Goal: Task Accomplishment & Management: Complete application form

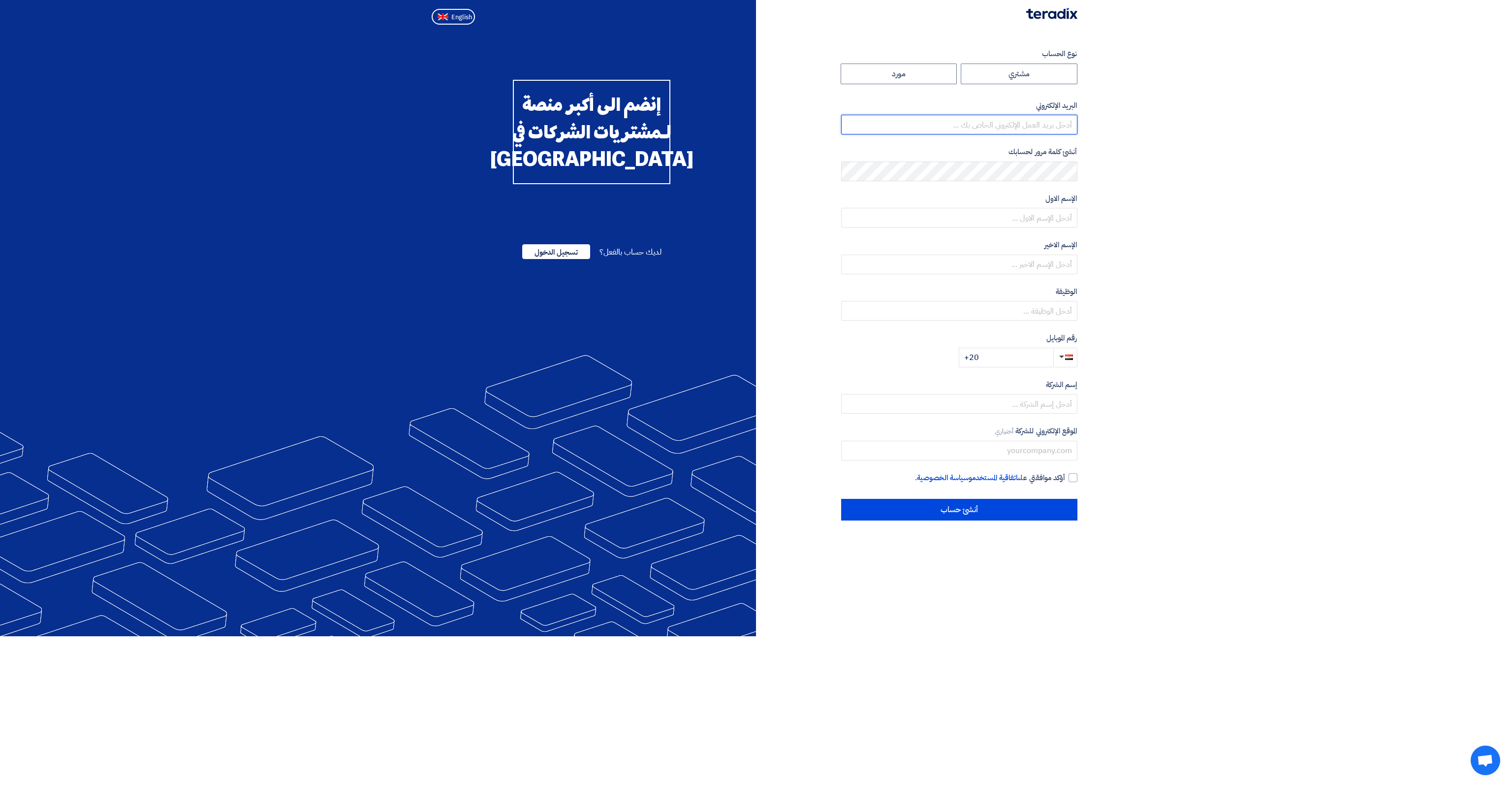
click at [1043, 130] on input "email" at bounding box center [959, 124] width 236 height 20
click at [1050, 123] on input "email" at bounding box center [959, 124] width 236 height 20
paste input "potato@couchpotatoes.net"
type input "potato@couchpotatoes.net"
click at [1063, 181] on form "نوع الحساب مشتري مورد البريد الإلكتروني potato@couchpotatoes.net أنشئ كلمة مرور…" at bounding box center [959, 207] width 236 height 319
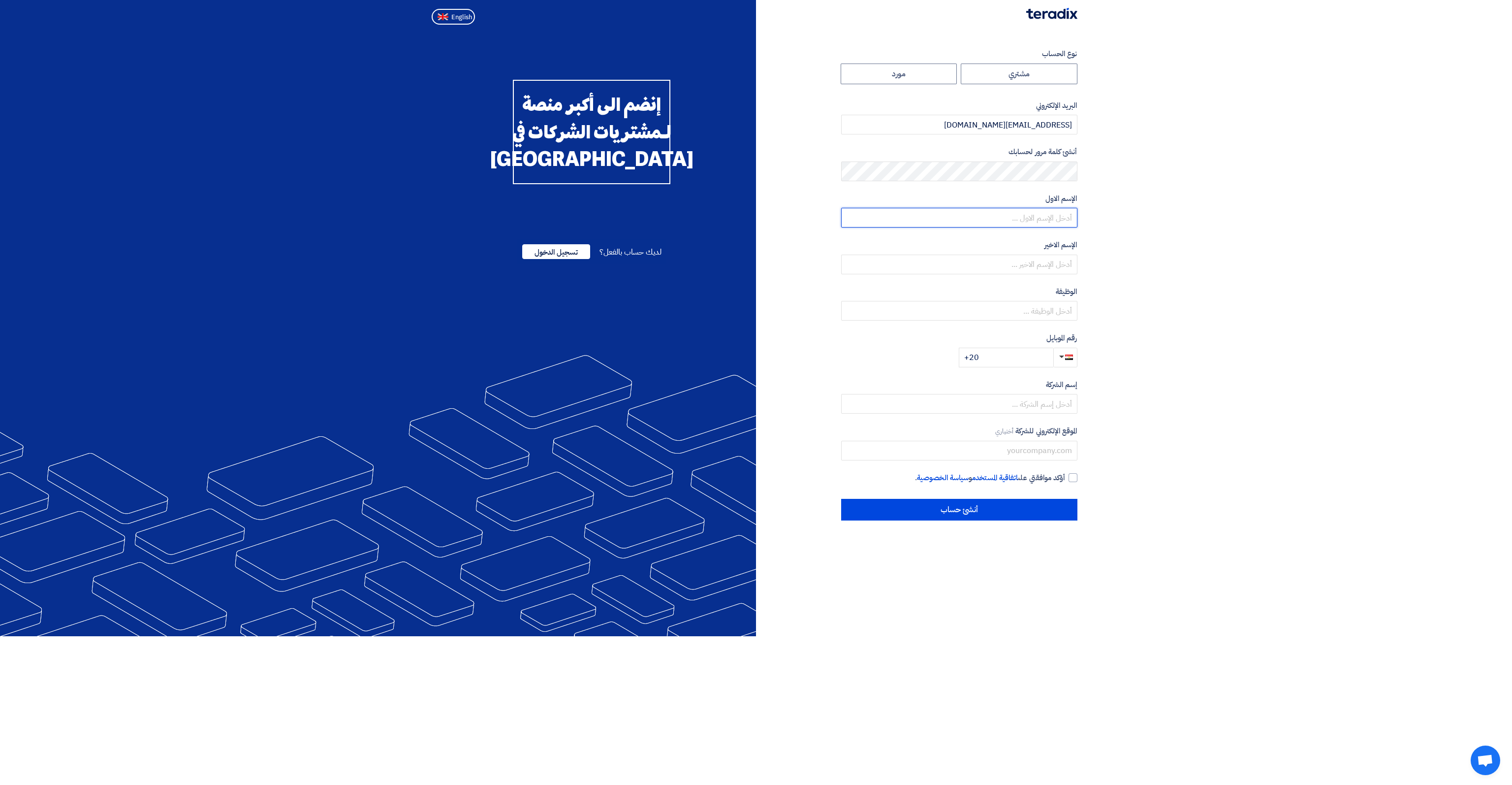
click at [1067, 215] on input "text" at bounding box center [959, 218] width 236 height 20
type input "couch"
click at [1067, 263] on input "text" at bounding box center [959, 265] width 236 height 20
click at [1069, 264] on input "potatopes" at bounding box center [959, 265] width 236 height 20
click at [1065, 264] on input "potatopes" at bounding box center [959, 265] width 236 height 20
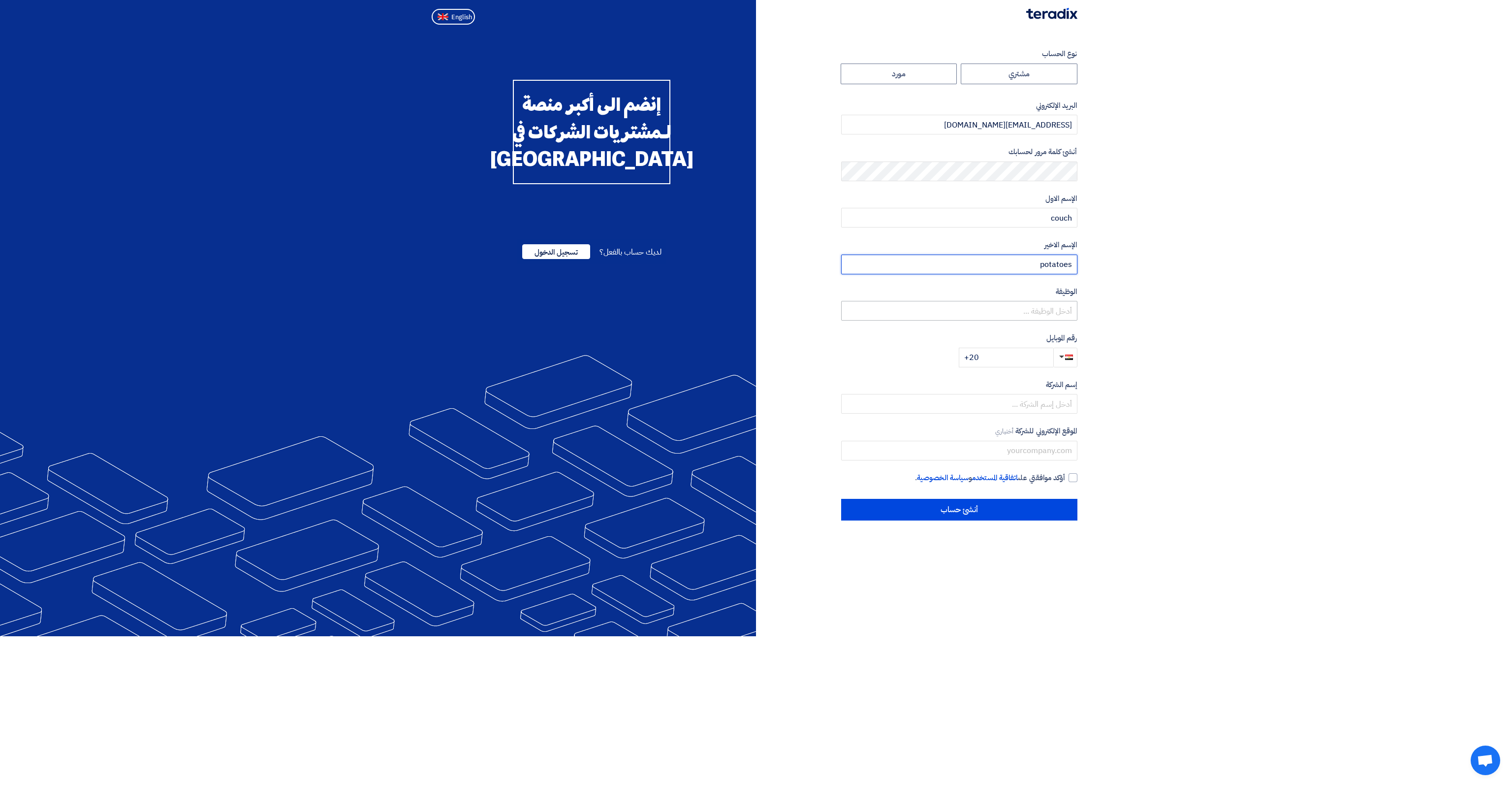
type input "potatoes"
click at [1050, 312] on input "text" at bounding box center [959, 311] width 236 height 20
type input "studio"
click at [1004, 354] on input "+20" at bounding box center [1005, 358] width 95 height 20
type input "+20 1090155011"
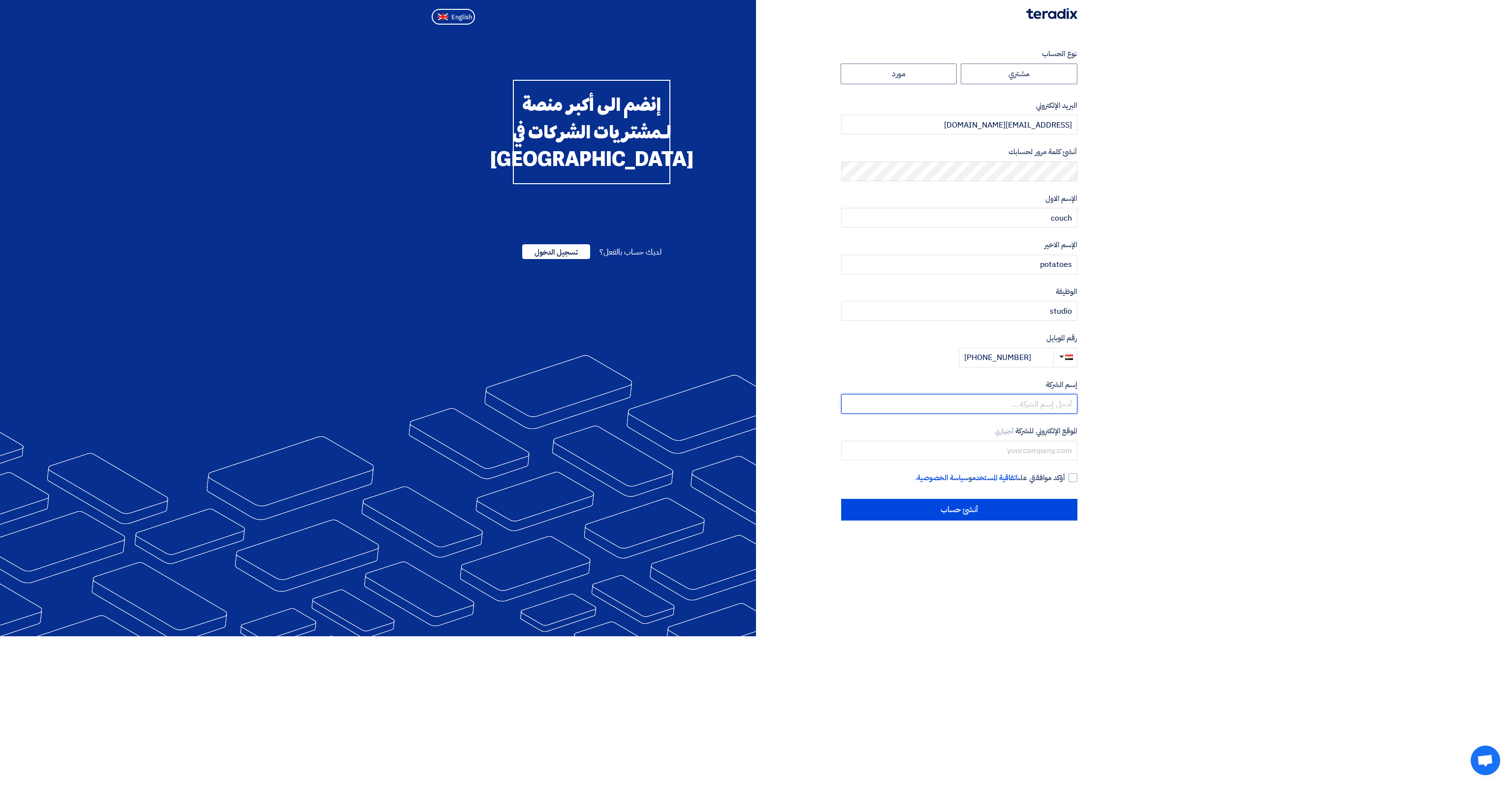
click at [1030, 400] on input "text" at bounding box center [959, 404] width 236 height 20
type input "couchpotatoes"
click at [1047, 453] on input "text" at bounding box center [959, 450] width 236 height 20
click at [1011, 125] on input "potato@couchpotatoes.net" at bounding box center [959, 124] width 236 height 20
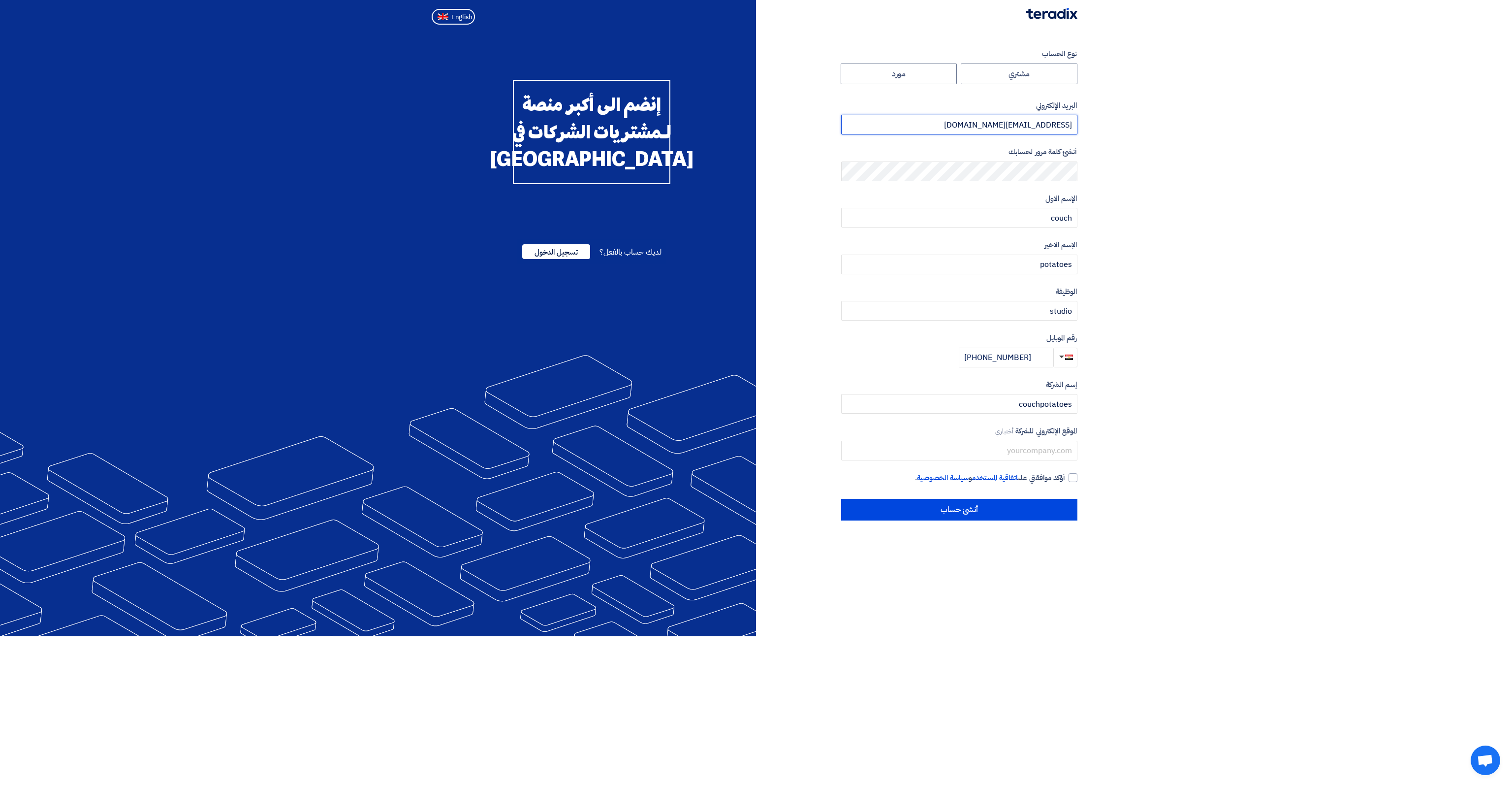
click at [1011, 125] on input "potato@couchpotatoes.net" at bounding box center [959, 124] width 236 height 20
click at [1041, 452] on input "text" at bounding box center [959, 450] width 236 height 20
paste input "potato@couchpotatoes.net"
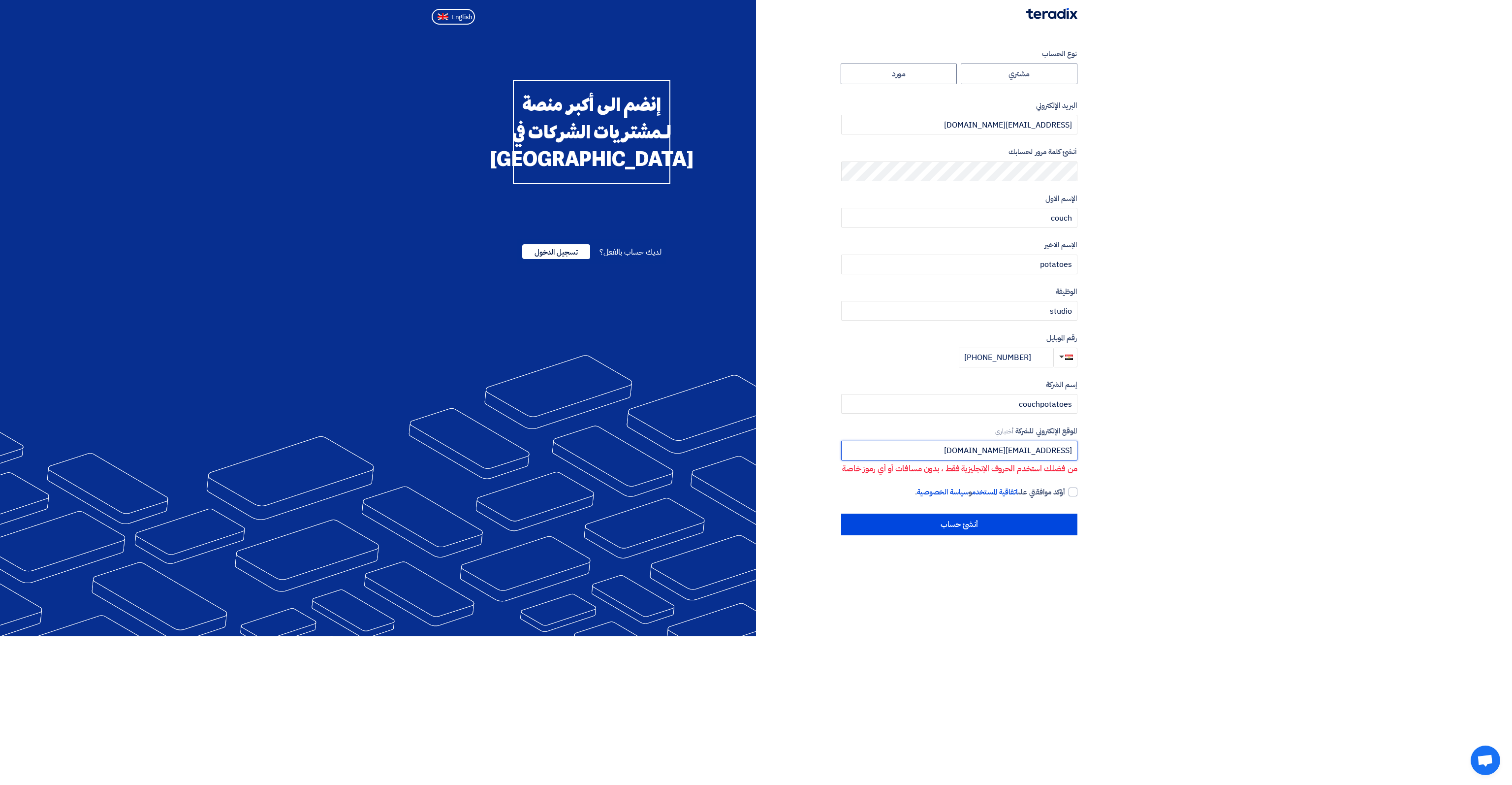
type input "potato@couchpotatoes.net"
click at [1148, 412] on section "نوع الحساب مشتري مورد البريد الإلكتروني potato@couchpotatoes.net أنشئ كلمة مرور…" at bounding box center [756, 292] width 1512 height 526
click at [1057, 451] on input "potato@couchpotatoes.net" at bounding box center [959, 450] width 236 height 20
click at [1116, 455] on section "نوع الحساب مشتري مورد البريد الإلكتروني potato@couchpotatoes.net أنشئ كلمة مرور…" at bounding box center [756, 292] width 1512 height 526
click at [1060, 454] on input "potato@couchpotatoes.net" at bounding box center [959, 450] width 236 height 20
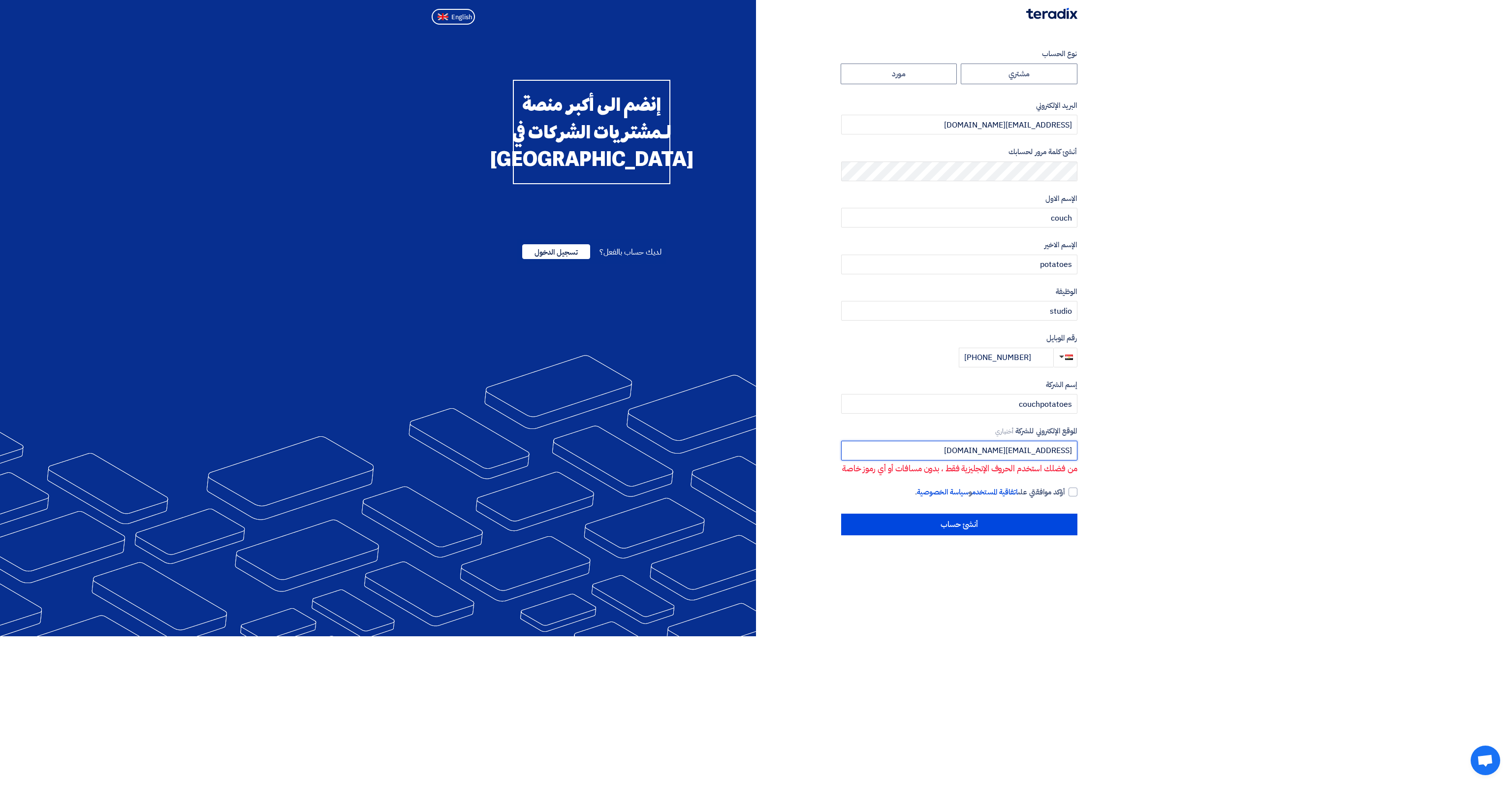
click at [1060, 454] on input "potato@couchpotatoes.net" at bounding box center [959, 450] width 236 height 20
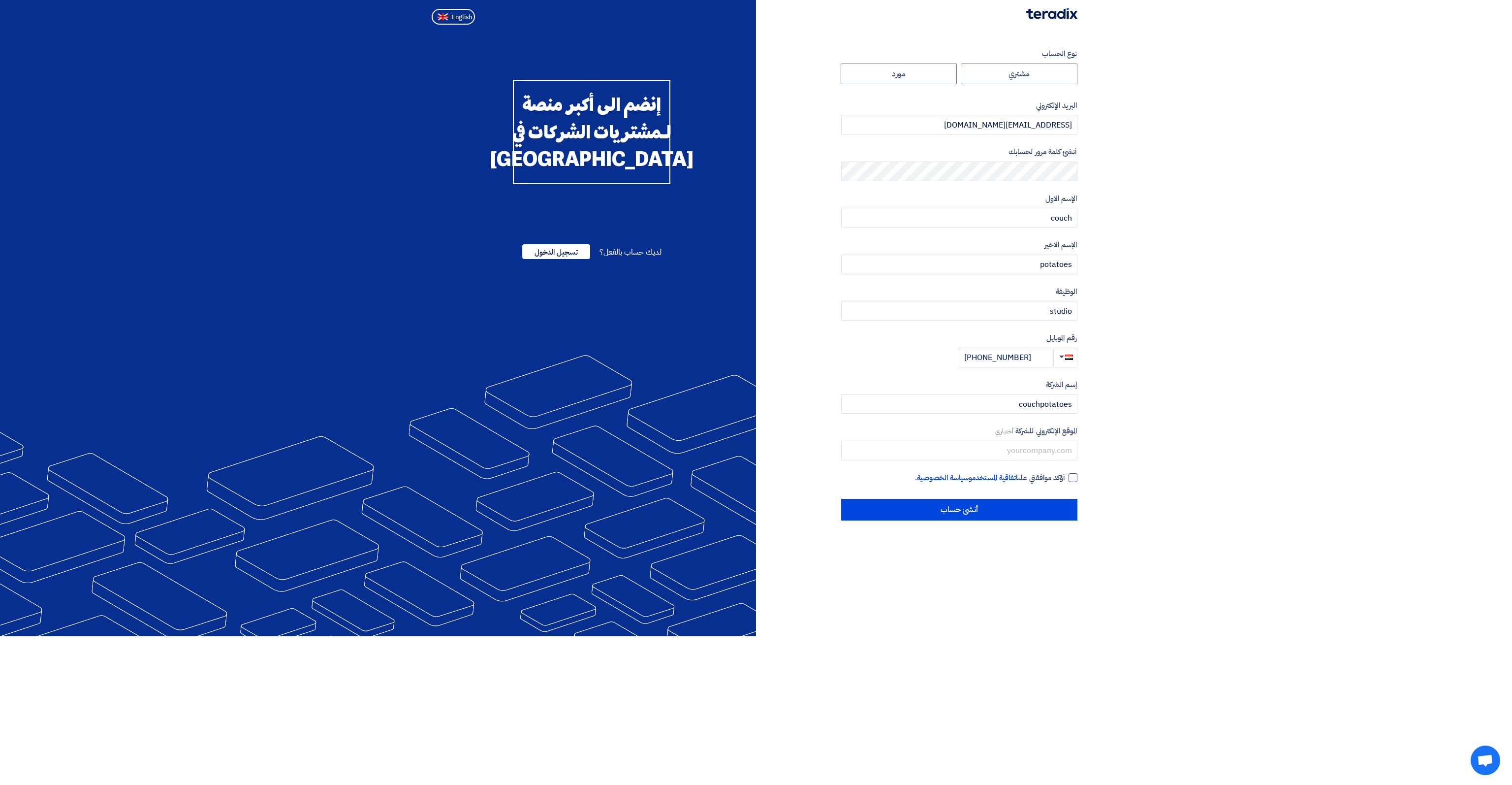
click at [1070, 476] on div at bounding box center [1072, 477] width 9 height 9
click at [1065, 476] on input "أؤكد موافقتي على اتفاقية المستخدم و سياسة الخصوصية ." at bounding box center [947, 482] width 236 height 20
checkbox input "true"
click at [1043, 523] on section "نوع الحساب مشتري مورد البريد الإلكتروني potato@couchpotatoes.net أنشئ كلمة مرور…" at bounding box center [756, 284] width 1512 height 511
click at [1043, 515] on input "أنشئ حساب" at bounding box center [959, 509] width 236 height 22
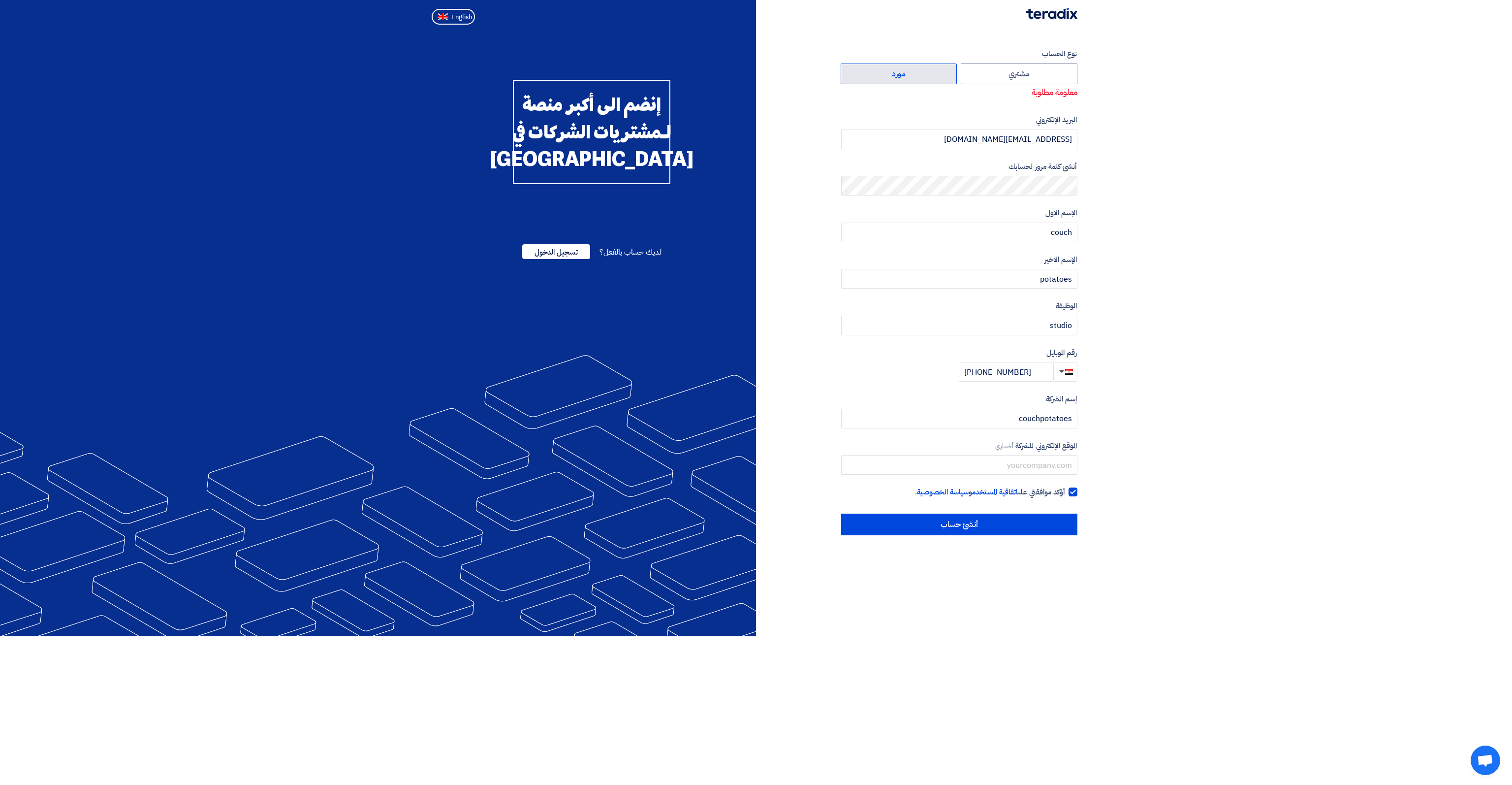
click at [907, 77] on label "مورد" at bounding box center [899, 73] width 117 height 21
click at [907, 77] on input "مورد" at bounding box center [899, 74] width 116 height 20
radio input "true"
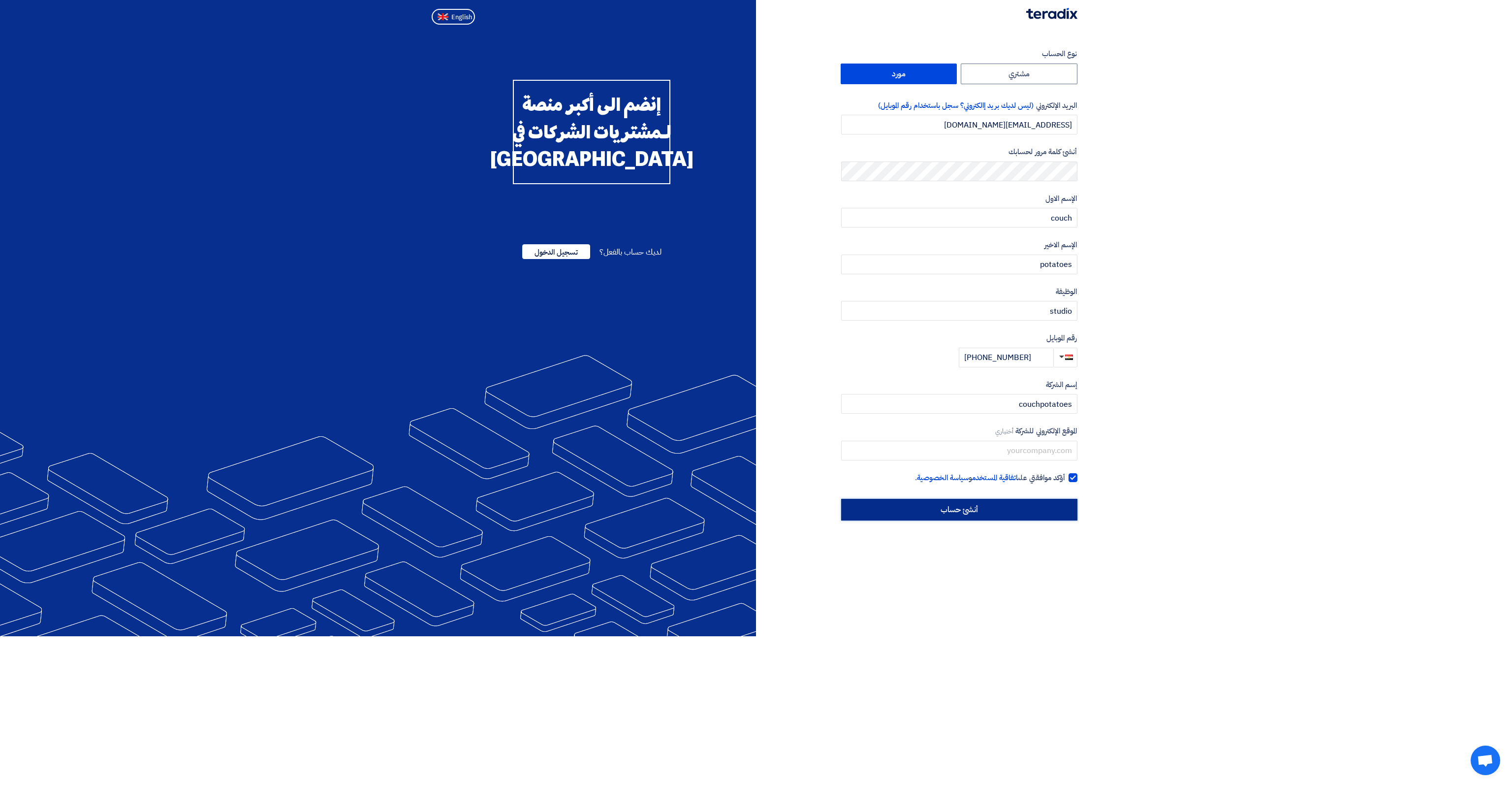
click at [1041, 504] on input "أنشئ حساب" at bounding box center [959, 509] width 236 height 22
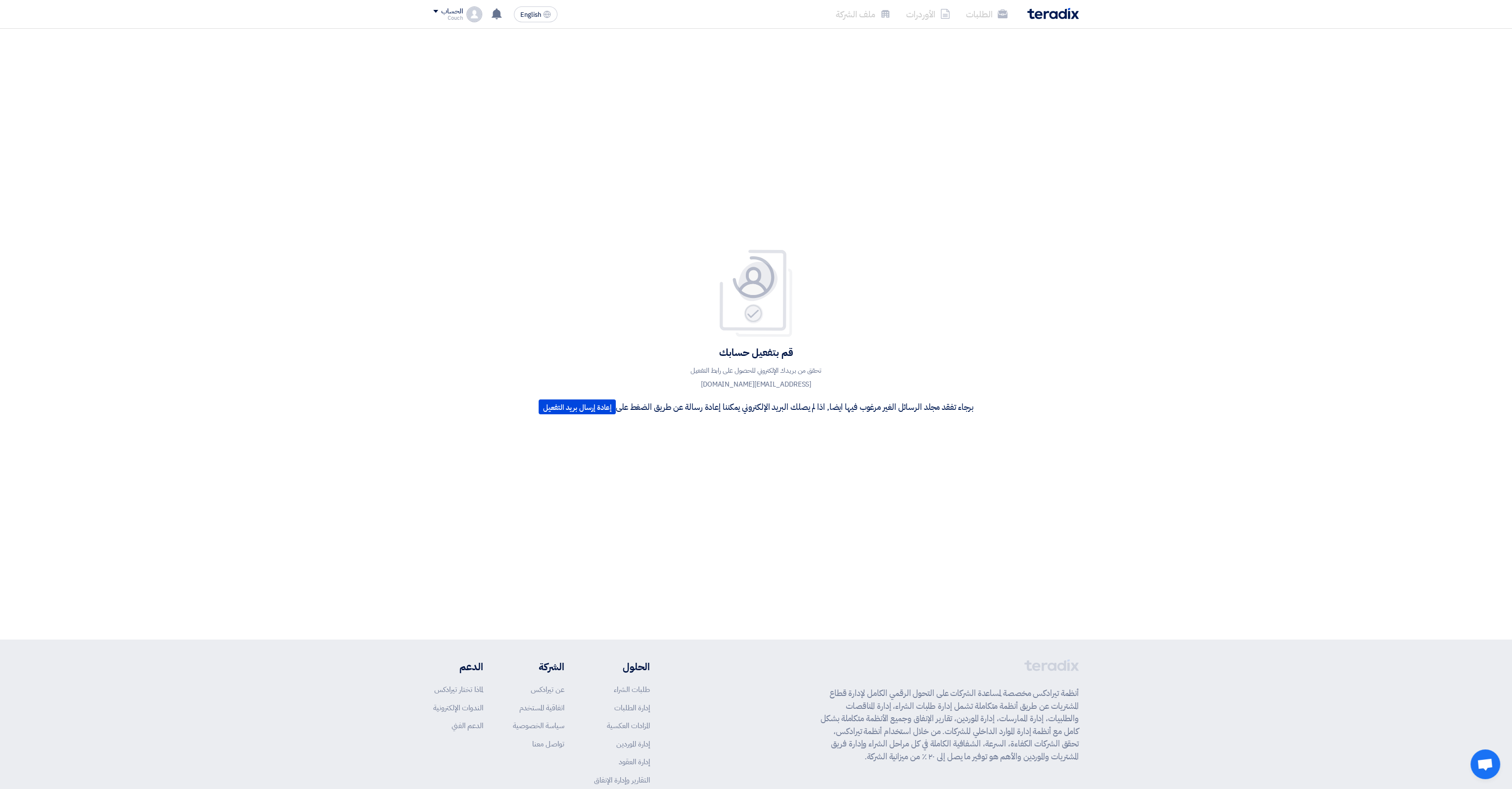
click at [1040, 13] on img at bounding box center [1053, 13] width 51 height 11
click at [1058, 14] on img at bounding box center [1053, 13] width 51 height 11
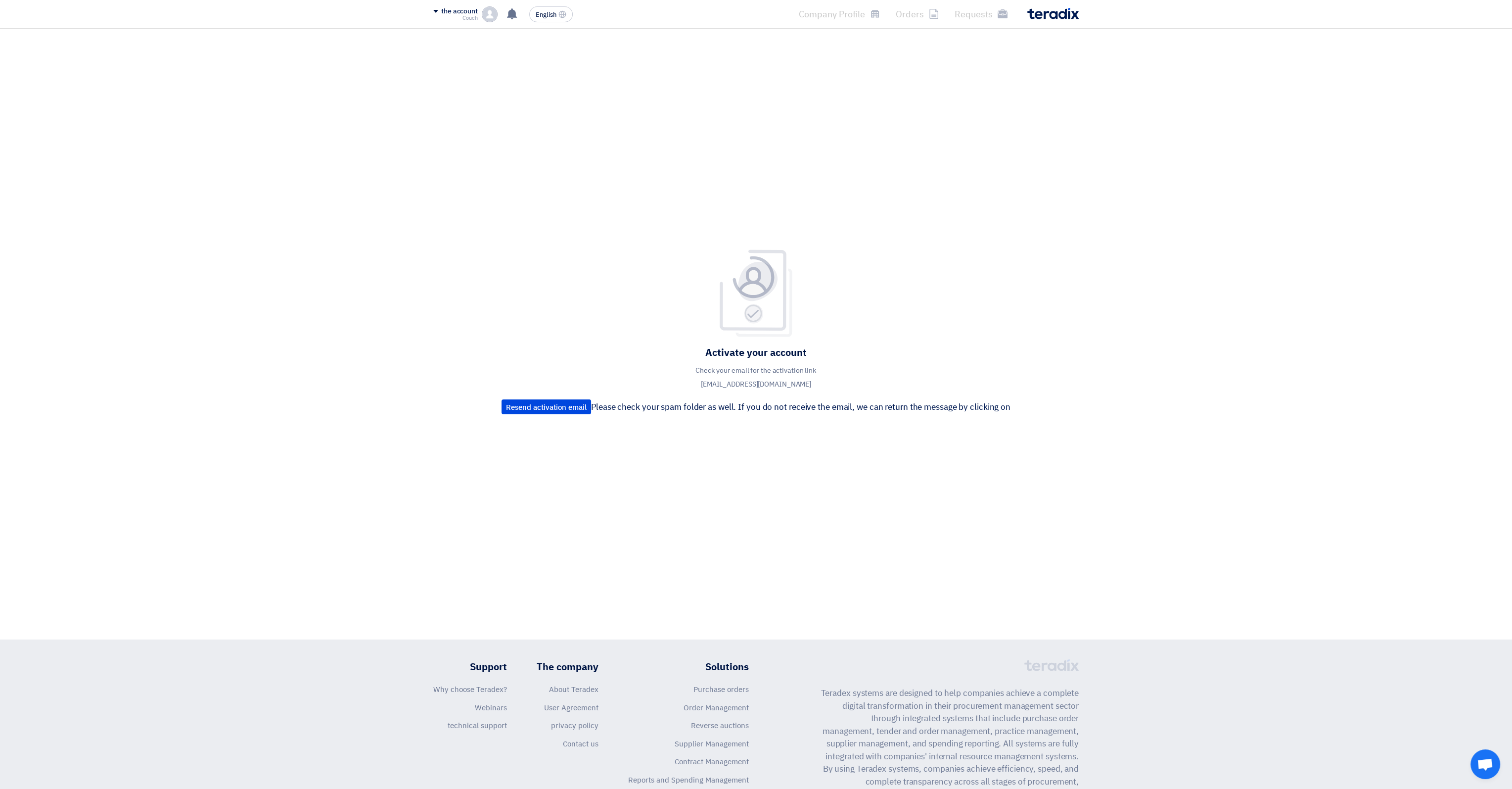
click at [850, 254] on div "Activate your account Check your email for the activation link potato@couchpota…" at bounding box center [756, 334] width 524 height 170
